Goal: Task Accomplishment & Management: Use online tool/utility

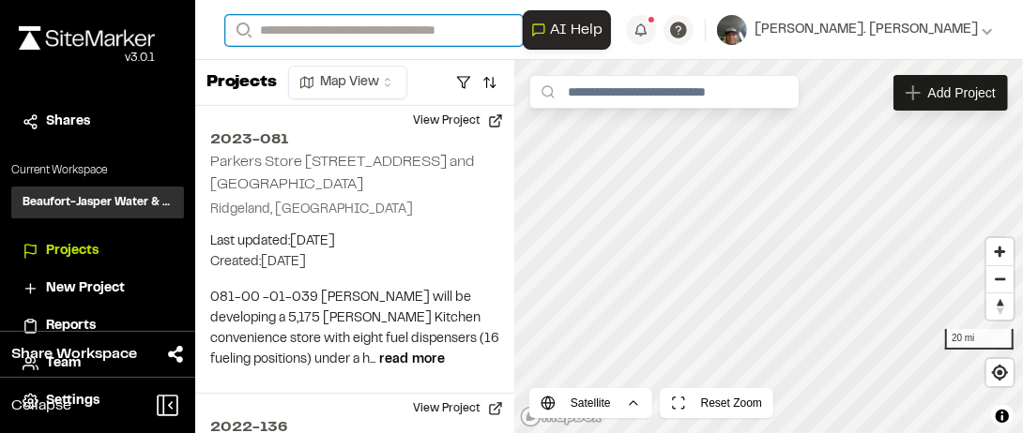
click at [293, 26] on input "Search" at bounding box center [373, 30] width 297 height 31
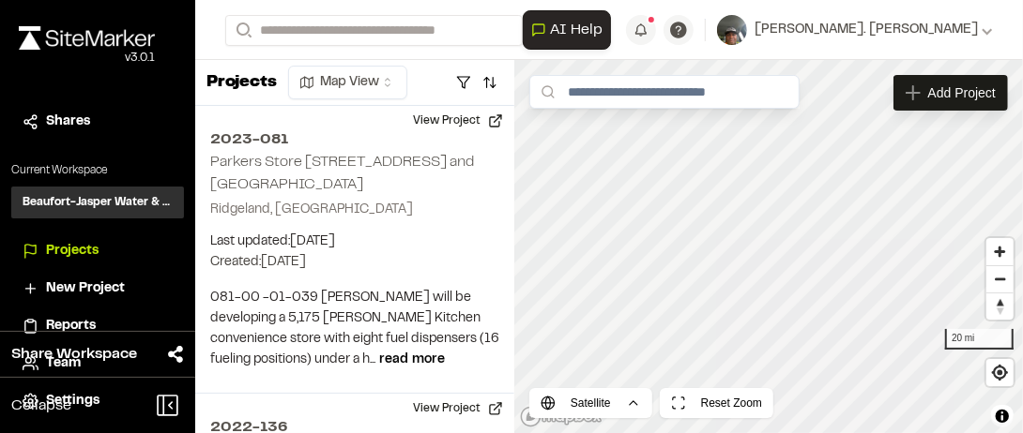
click at [335, 105] on p "2024-091 [GEOGRAPHIC_DATA] K" at bounding box center [375, 100] width 276 height 23
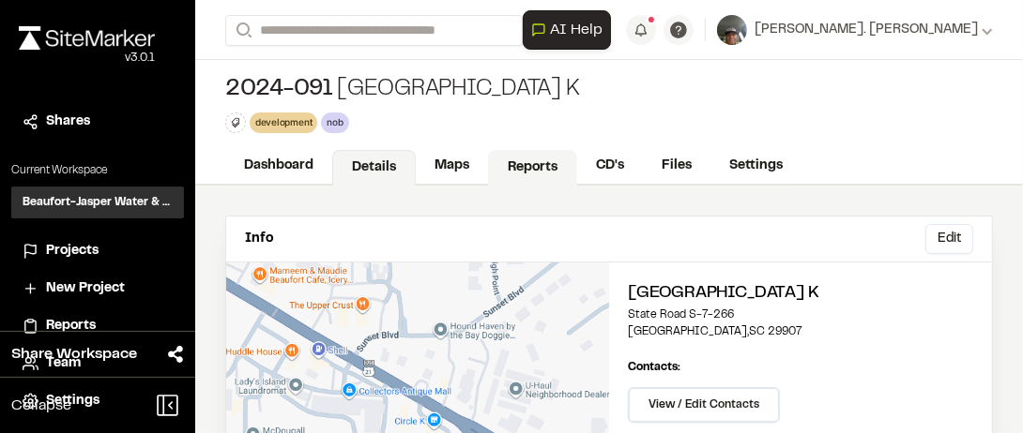
click at [533, 166] on link "Reports" at bounding box center [532, 168] width 89 height 36
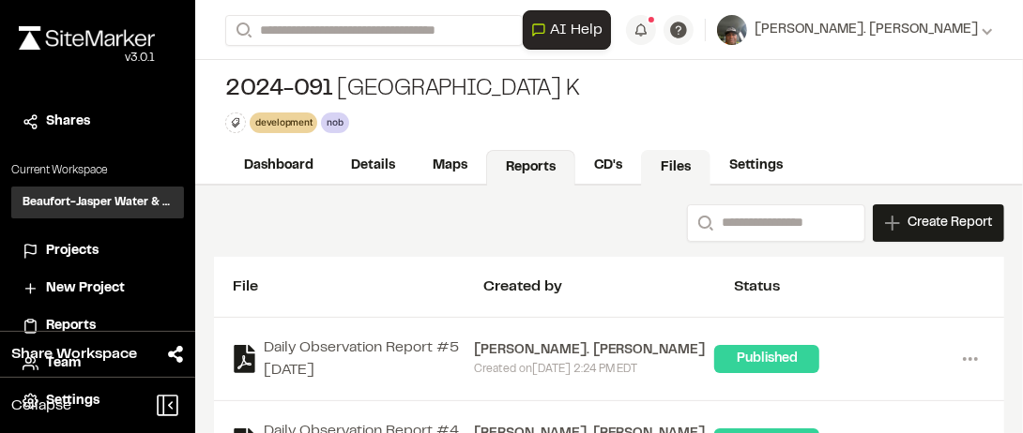
click at [688, 167] on link "Files" at bounding box center [675, 168] width 69 height 36
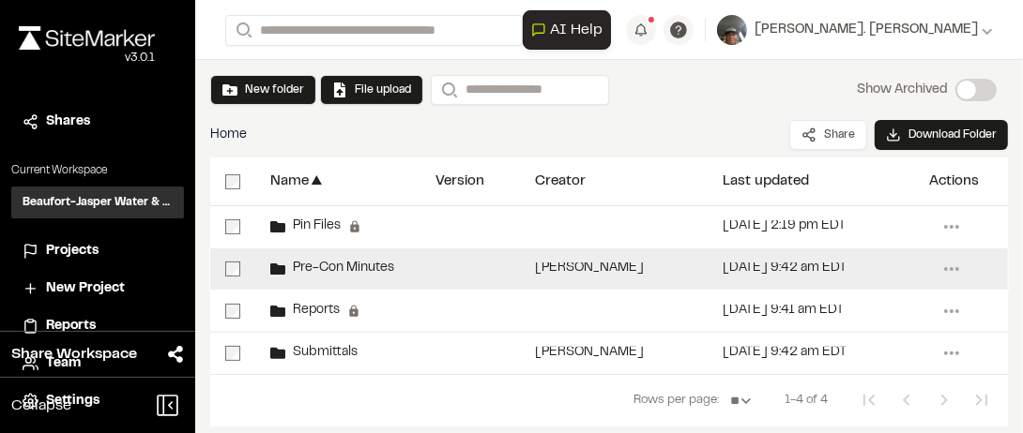
scroll to position [144, 0]
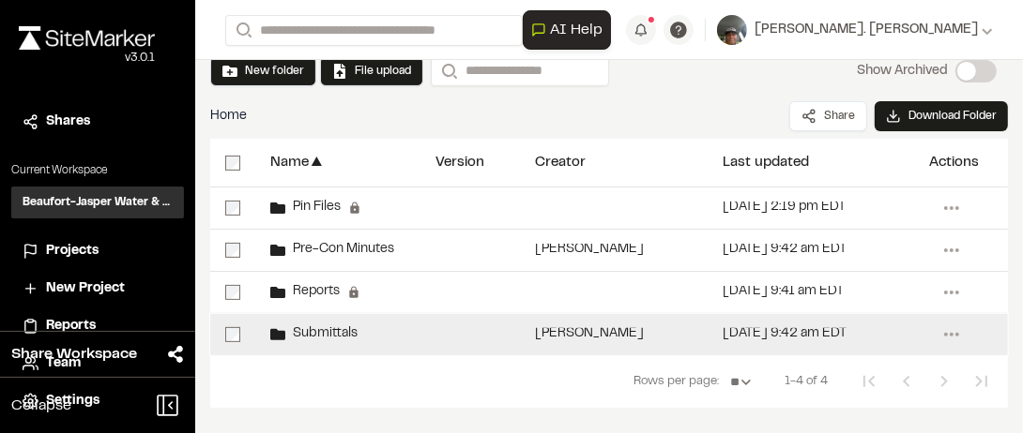
click at [298, 328] on span "Submittals" at bounding box center [321, 334] width 72 height 12
click at [298, 329] on span "Submittals" at bounding box center [321, 334] width 72 height 12
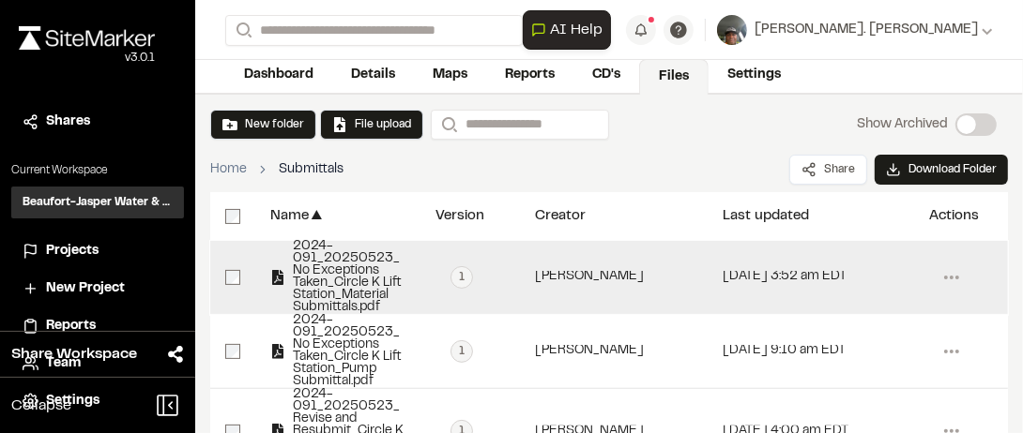
scroll to position [236, 0]
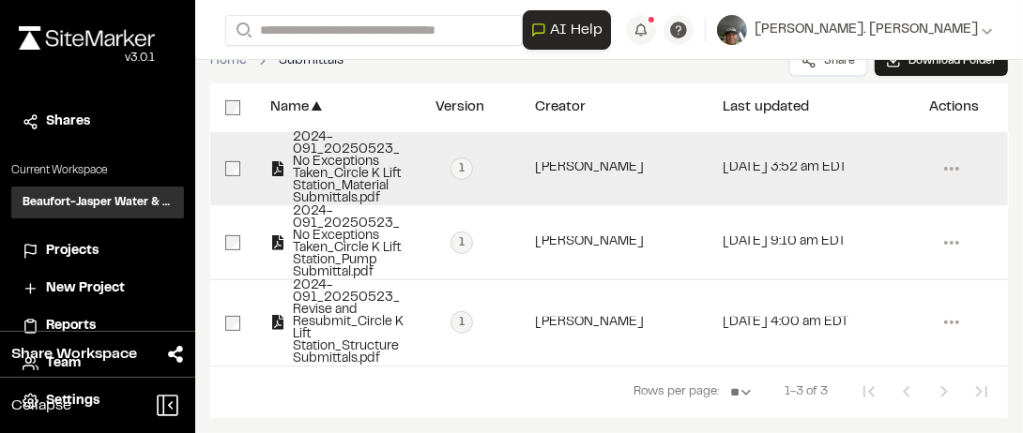
click at [330, 136] on span "2024-091_20250523_No Exceptions Taken_Circle K Lift Station_Material Submittals…" at bounding box center [345, 168] width 120 height 73
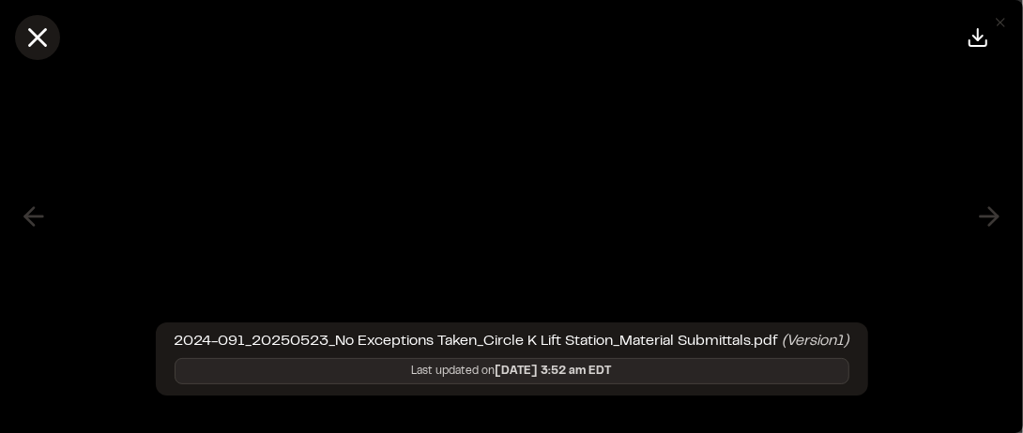
click at [35, 37] on icon at bounding box center [38, 38] width 32 height 32
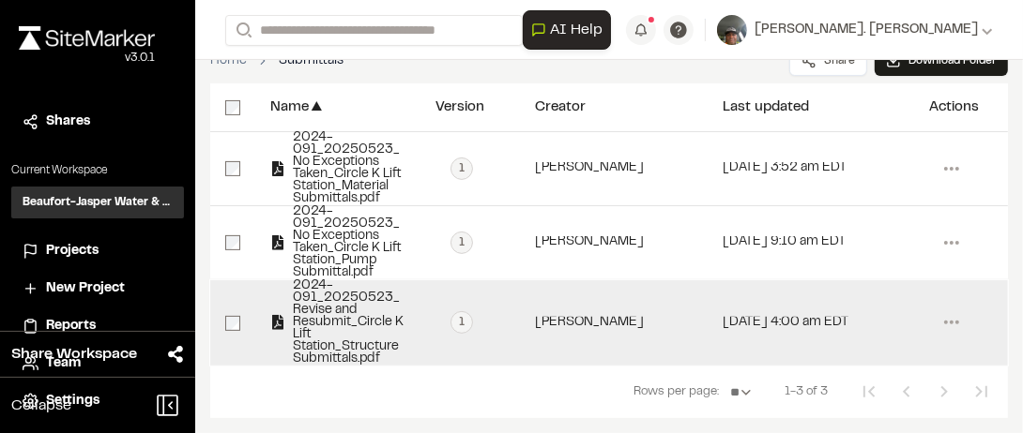
click at [306, 316] on span "2024-091_20250523_Revise and Resubmit_Circle K Lift Station_Structure Submittal…" at bounding box center [345, 323] width 120 height 85
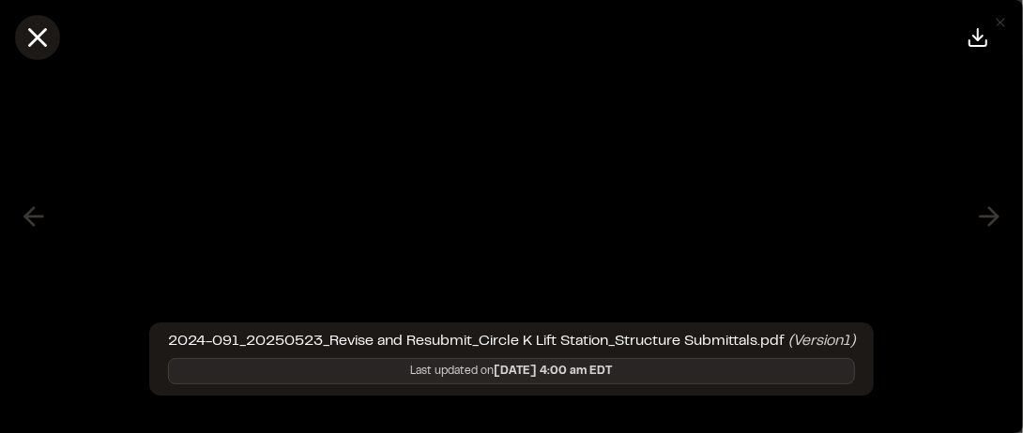
click at [45, 35] on icon at bounding box center [38, 38] width 32 height 32
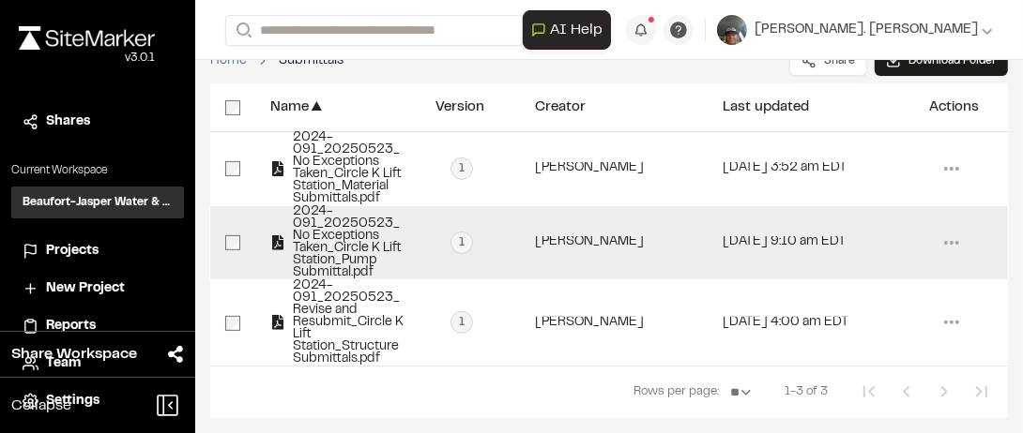
click at [343, 226] on span "2024-091_20250523_No Exceptions Taken_Circle K Lift Station_Pump Submittal.pdf" at bounding box center [345, 242] width 120 height 73
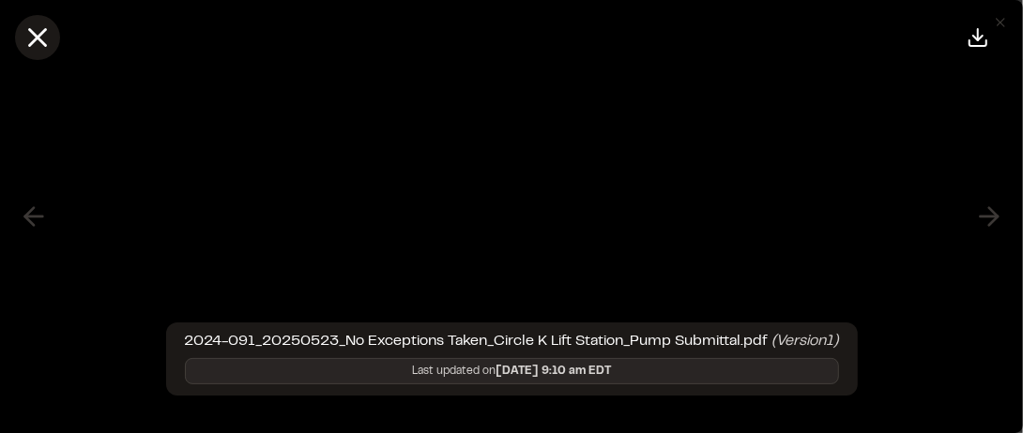
click at [46, 42] on icon at bounding box center [38, 38] width 32 height 32
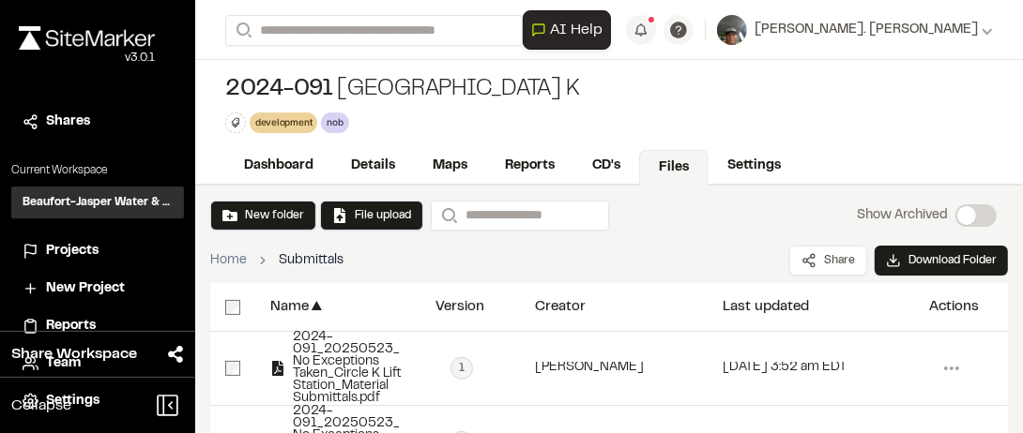
scroll to position [0, 0]
click at [602, 28] on span "AI Help" at bounding box center [576, 30] width 53 height 23
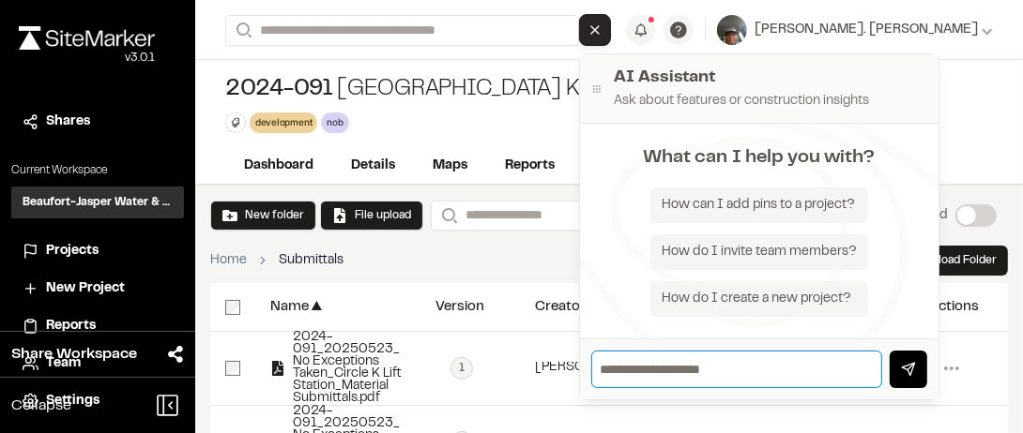
click at [714, 369] on input "text" at bounding box center [736, 370] width 291 height 38
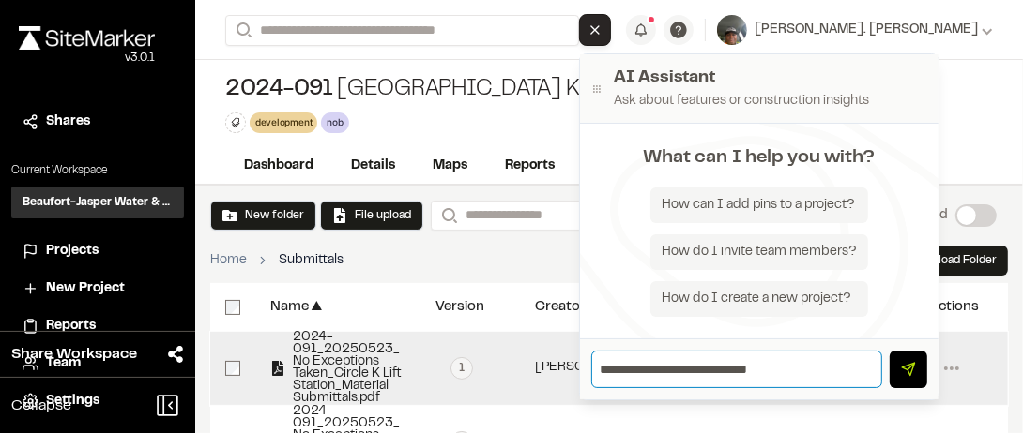
type input "**********"
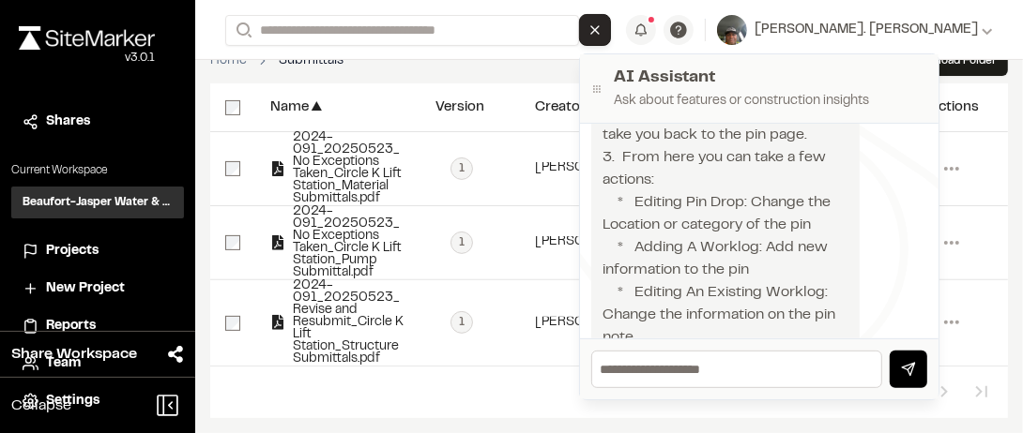
scroll to position [324, 0]
